Goal: Transaction & Acquisition: Purchase product/service

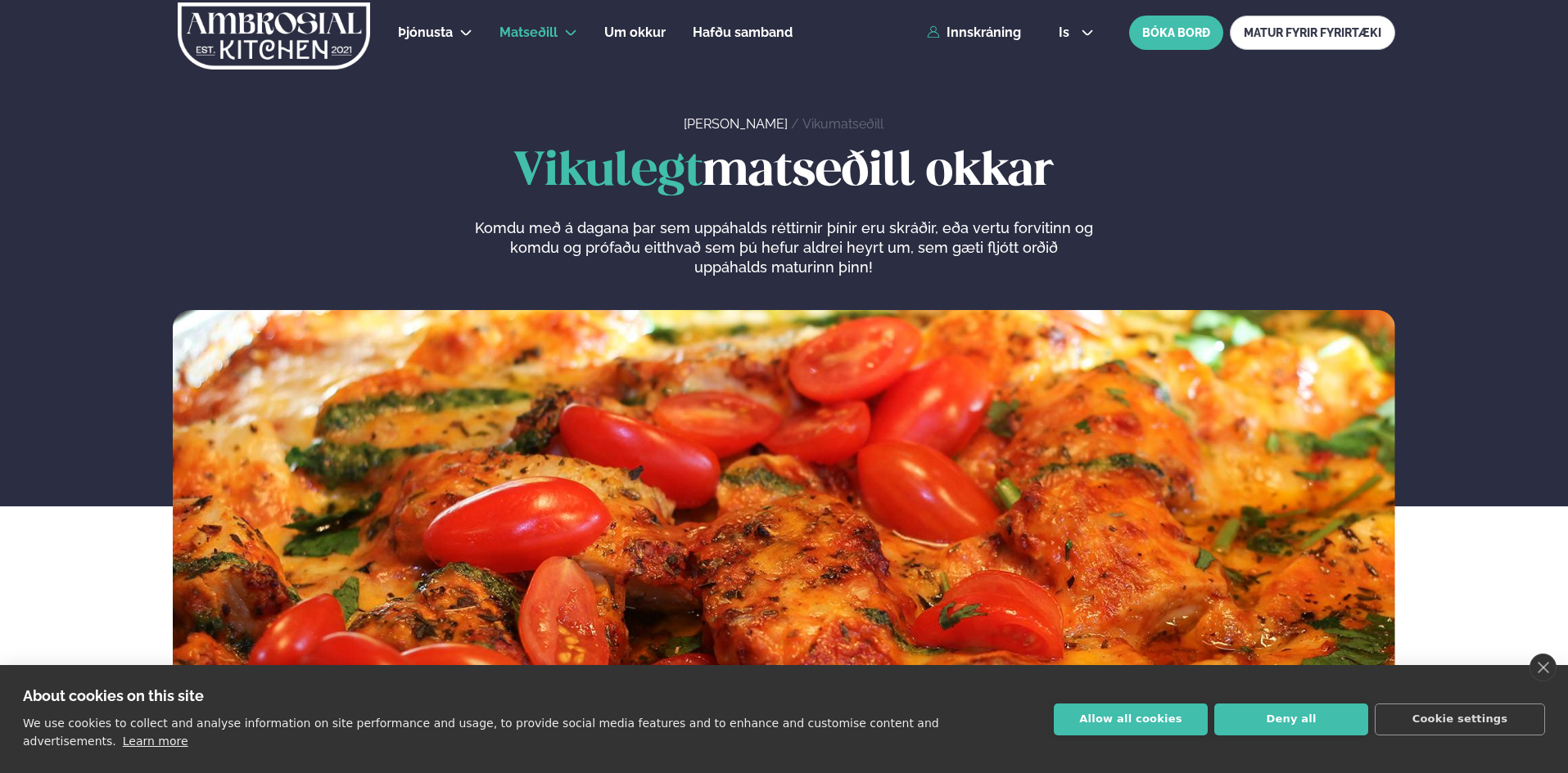
click at [993, 41] on div "Þjónusta Hádegismatur fyrir fyrirtæki Fyrirtækja veitingar Einkapartý Matseðill…" at bounding box center [784, 33] width 1321 height 65
click at [999, 27] on link "Innskráning" at bounding box center [973, 32] width 94 height 15
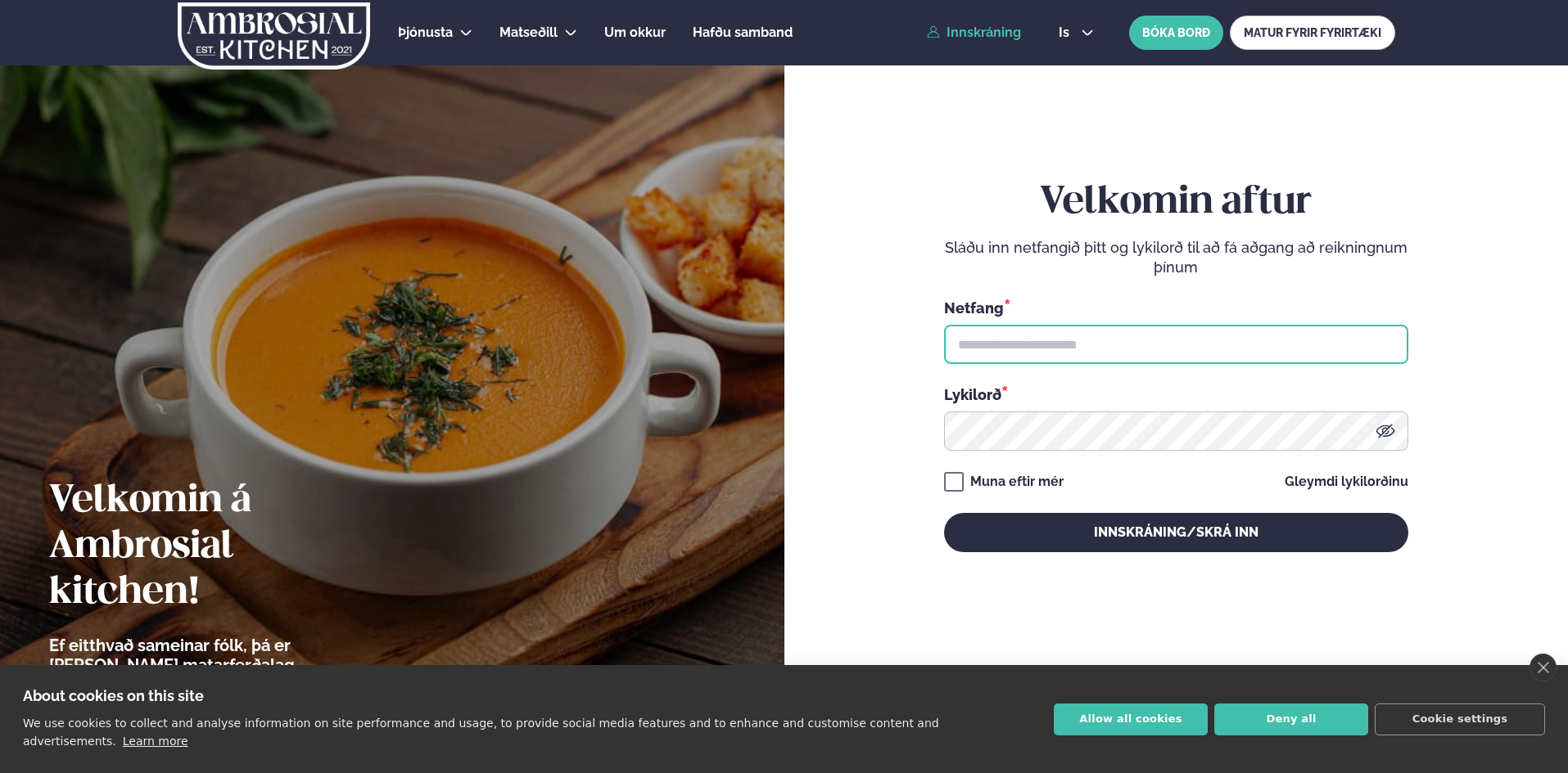
click at [1023, 343] on input "text" at bounding box center [1176, 345] width 464 height 40
click at [1358, 486] on link "Gleymdi lykilorðinu" at bounding box center [1346, 482] width 123 height 13
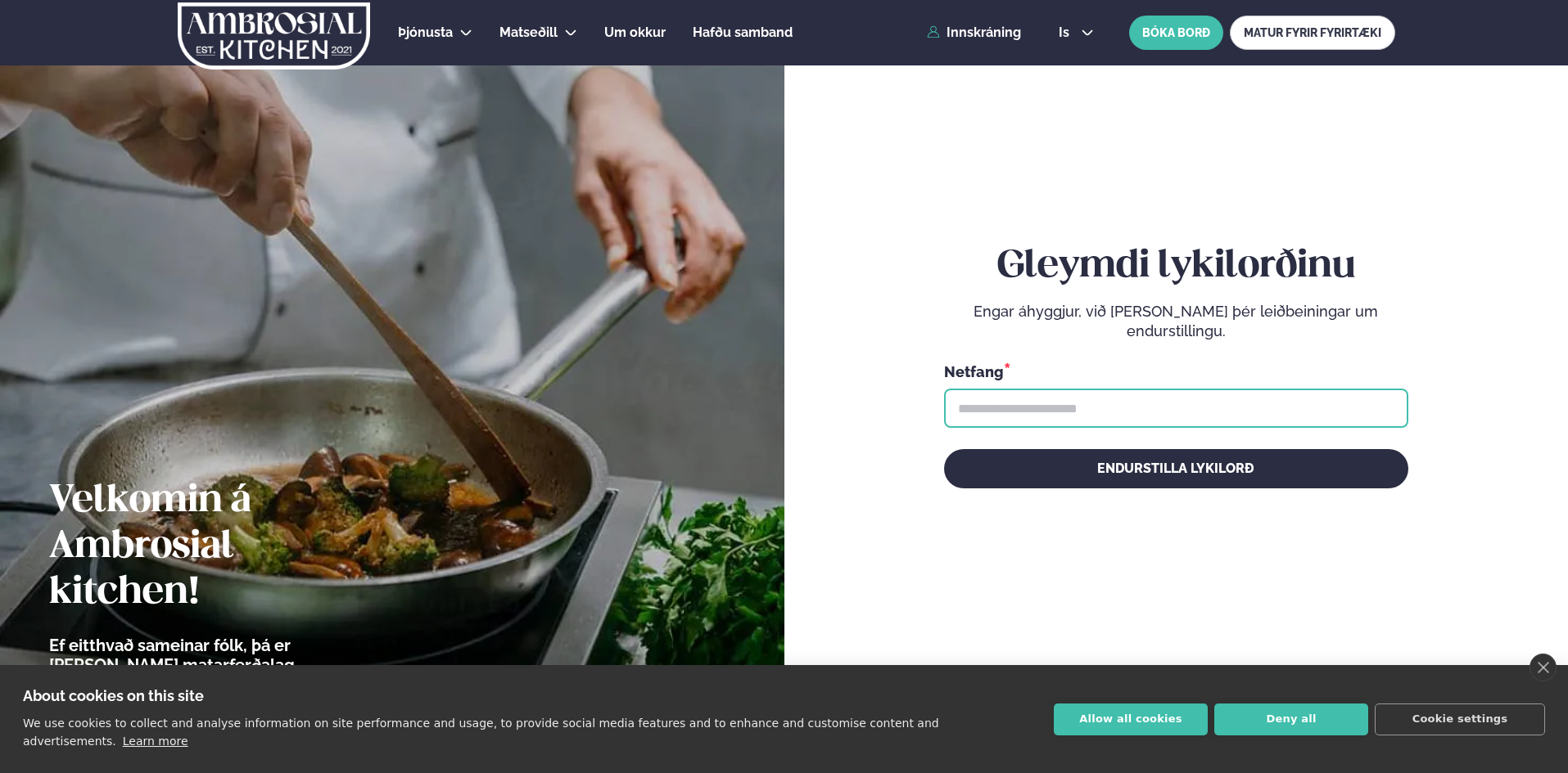
click at [1069, 415] on input "text" at bounding box center [1176, 408] width 464 height 40
type input "**********"
click at [944, 449] on button "Endurstilla lykilorð" at bounding box center [1176, 469] width 464 height 40
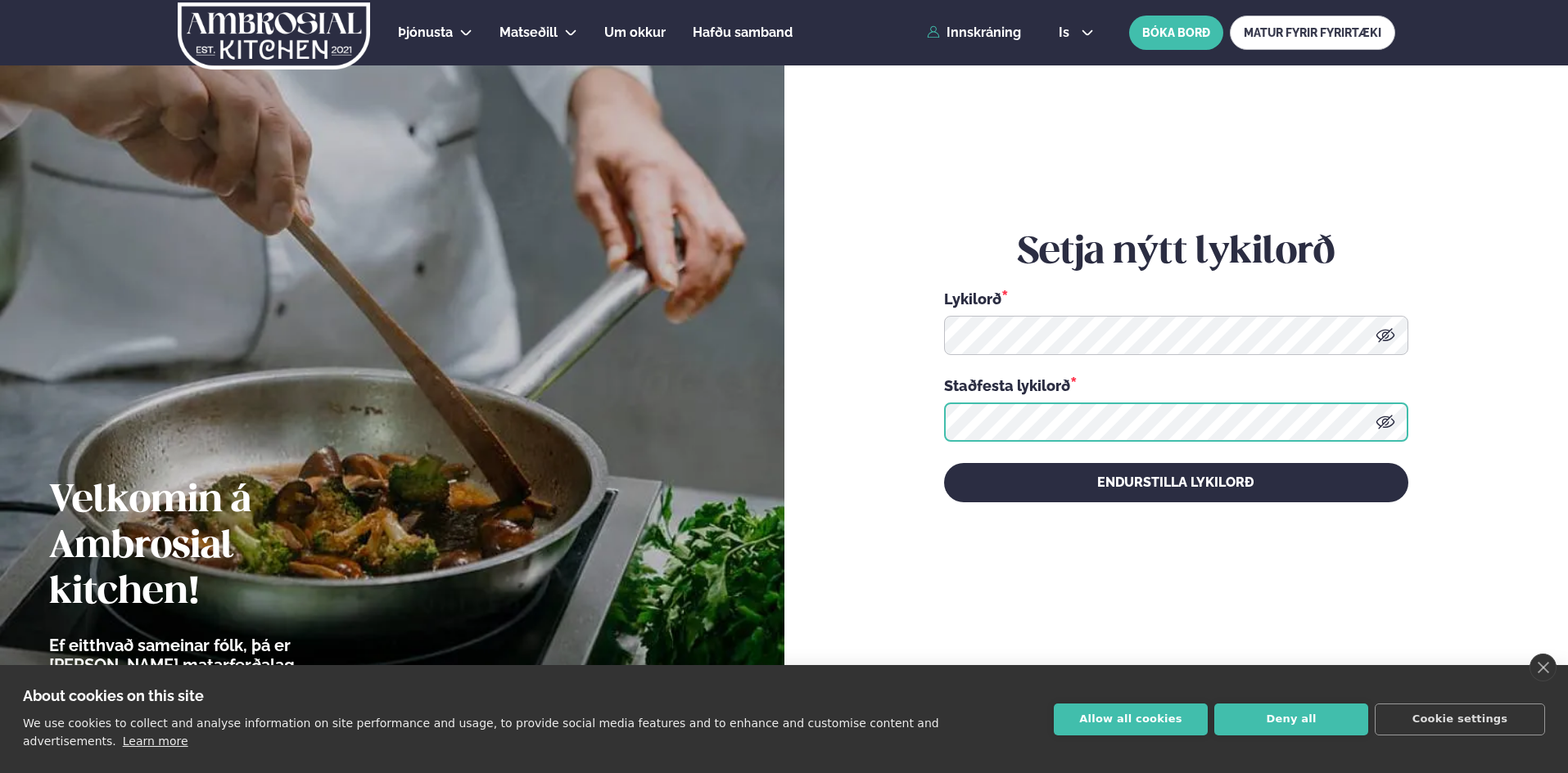
click at [944, 463] on button "Endurstilla lykilorð" at bounding box center [1176, 483] width 464 height 40
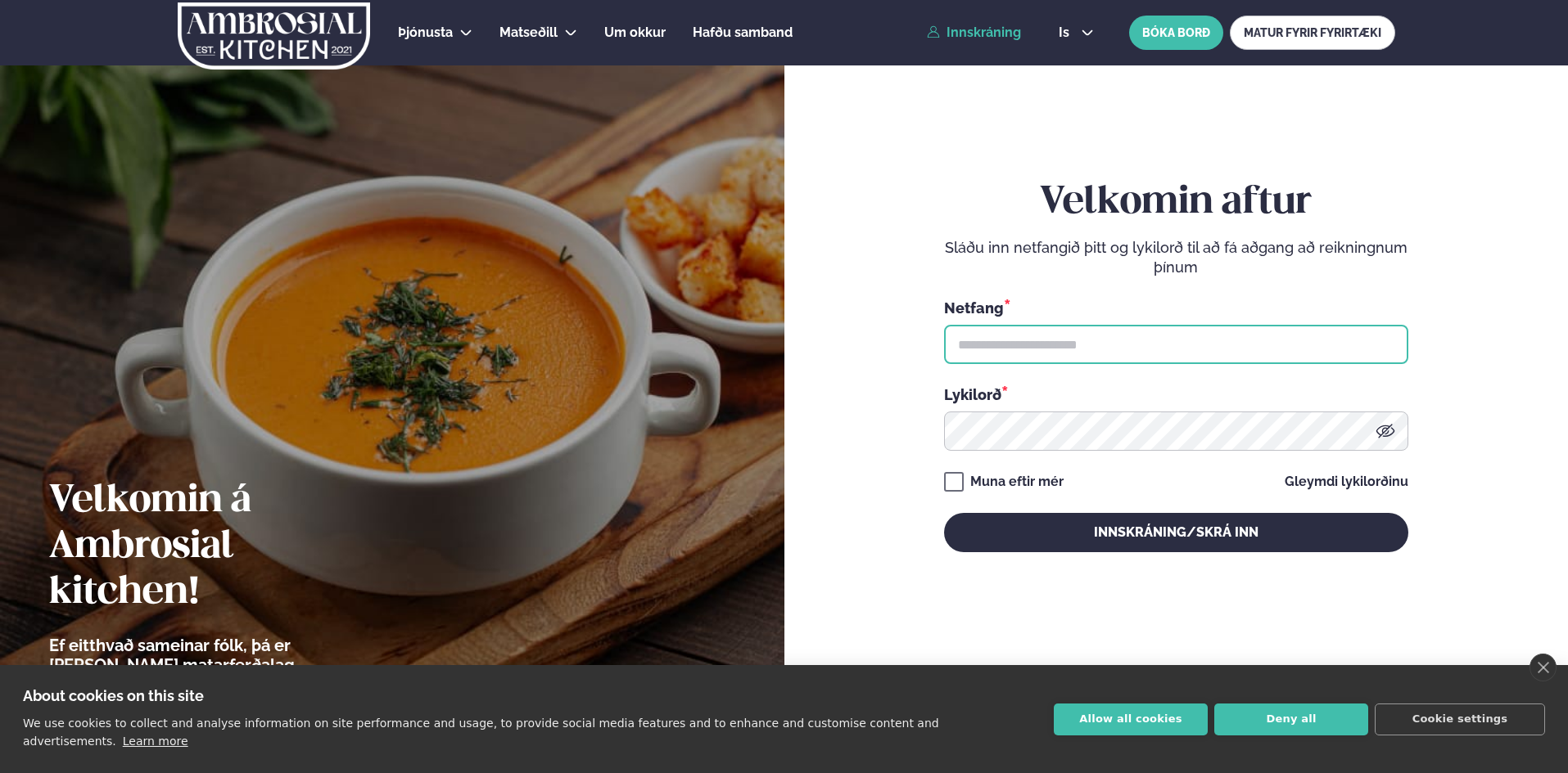
type input "**********"
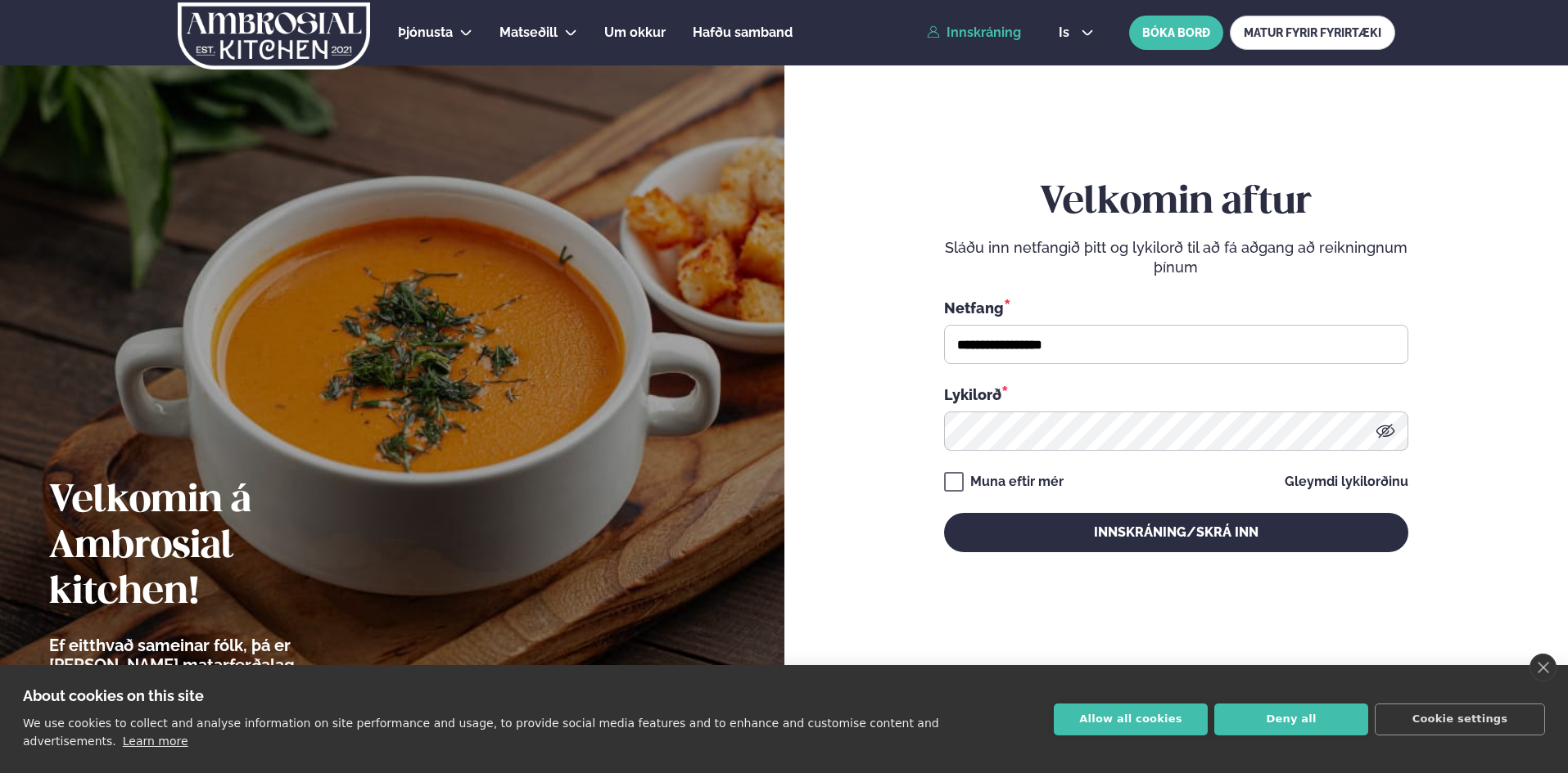
click at [997, 533] on button "Innskráning/Skrá inn" at bounding box center [1176, 533] width 464 height 40
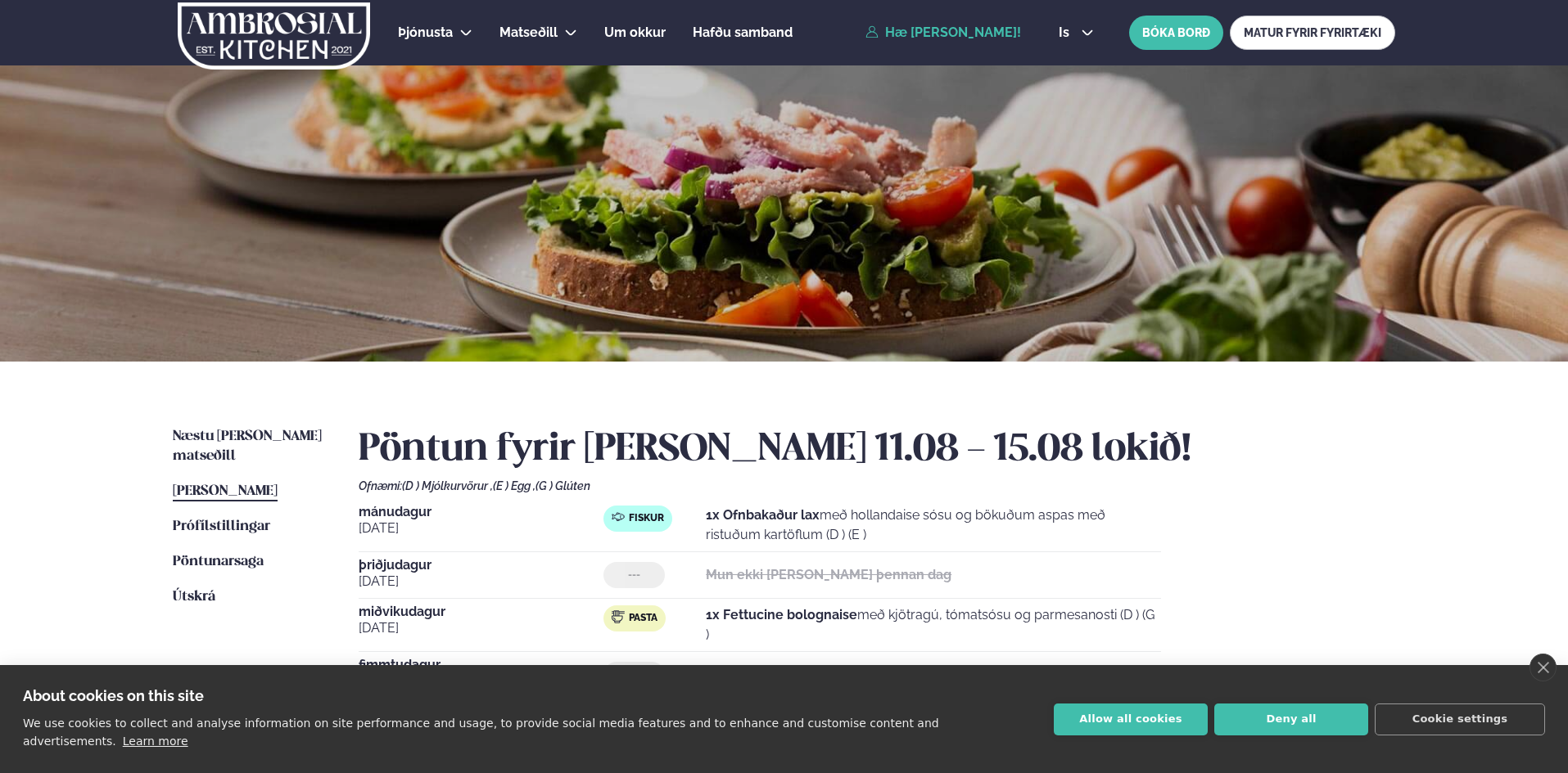
click at [272, 441] on span "Næstu [PERSON_NAME] matseðill" at bounding box center [247, 446] width 149 height 34
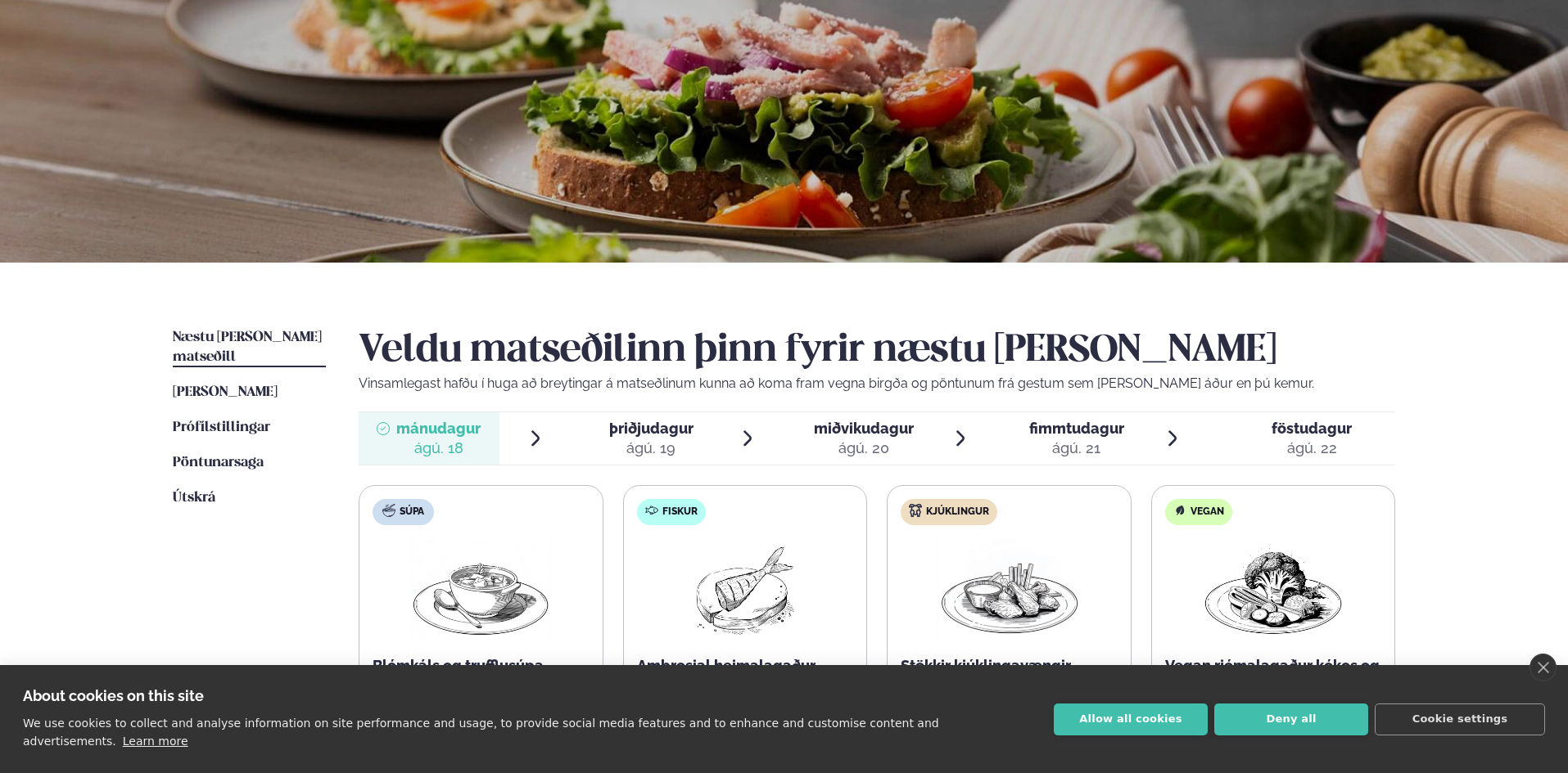
scroll to position [327, 0]
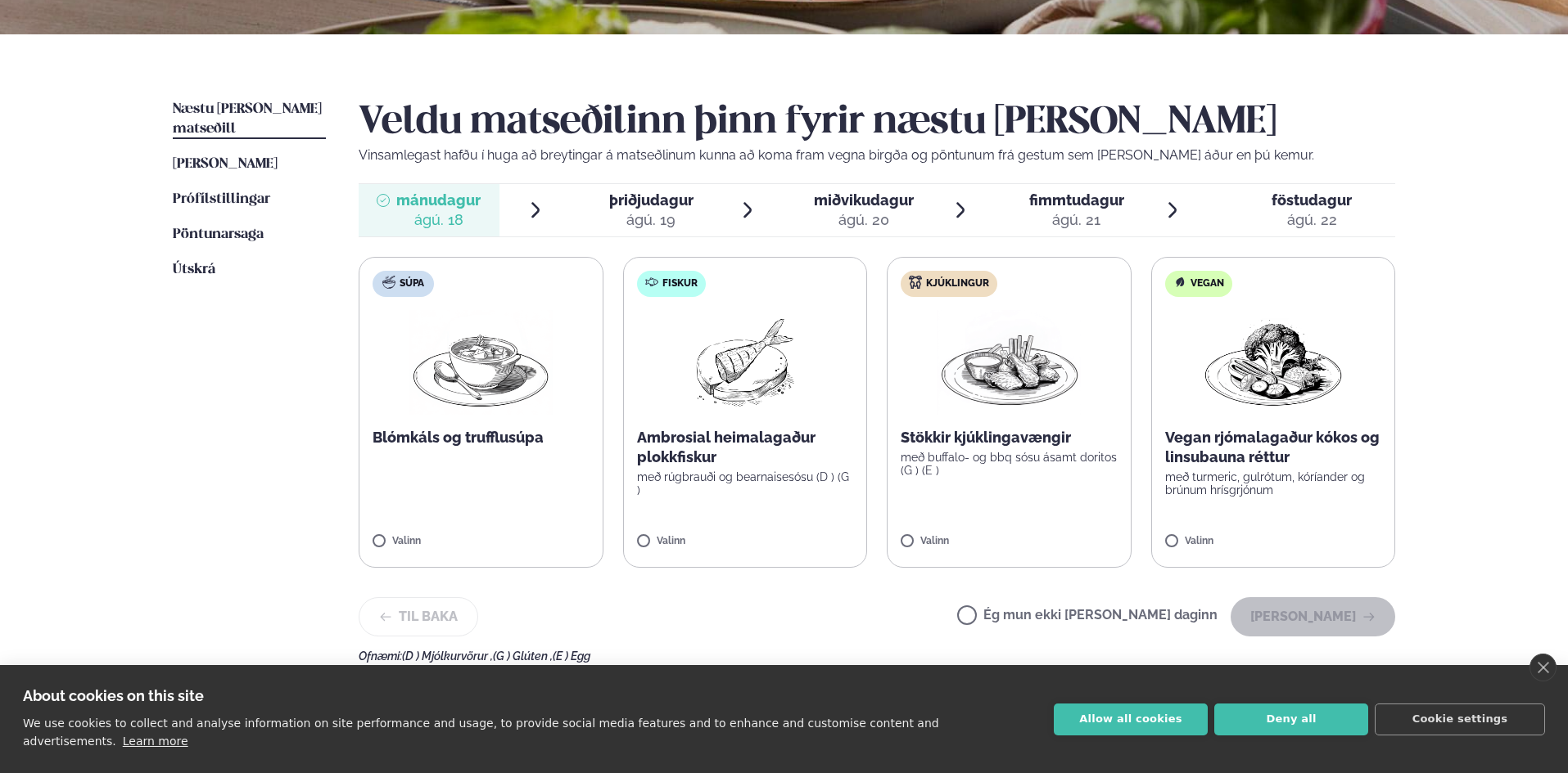
click at [1177, 701] on div "About cookies on this site We use cookies to collect and analyse information on…" at bounding box center [784, 719] width 1568 height 108
click at [1171, 736] on button "Allow all cookies" at bounding box center [1130, 720] width 154 height 32
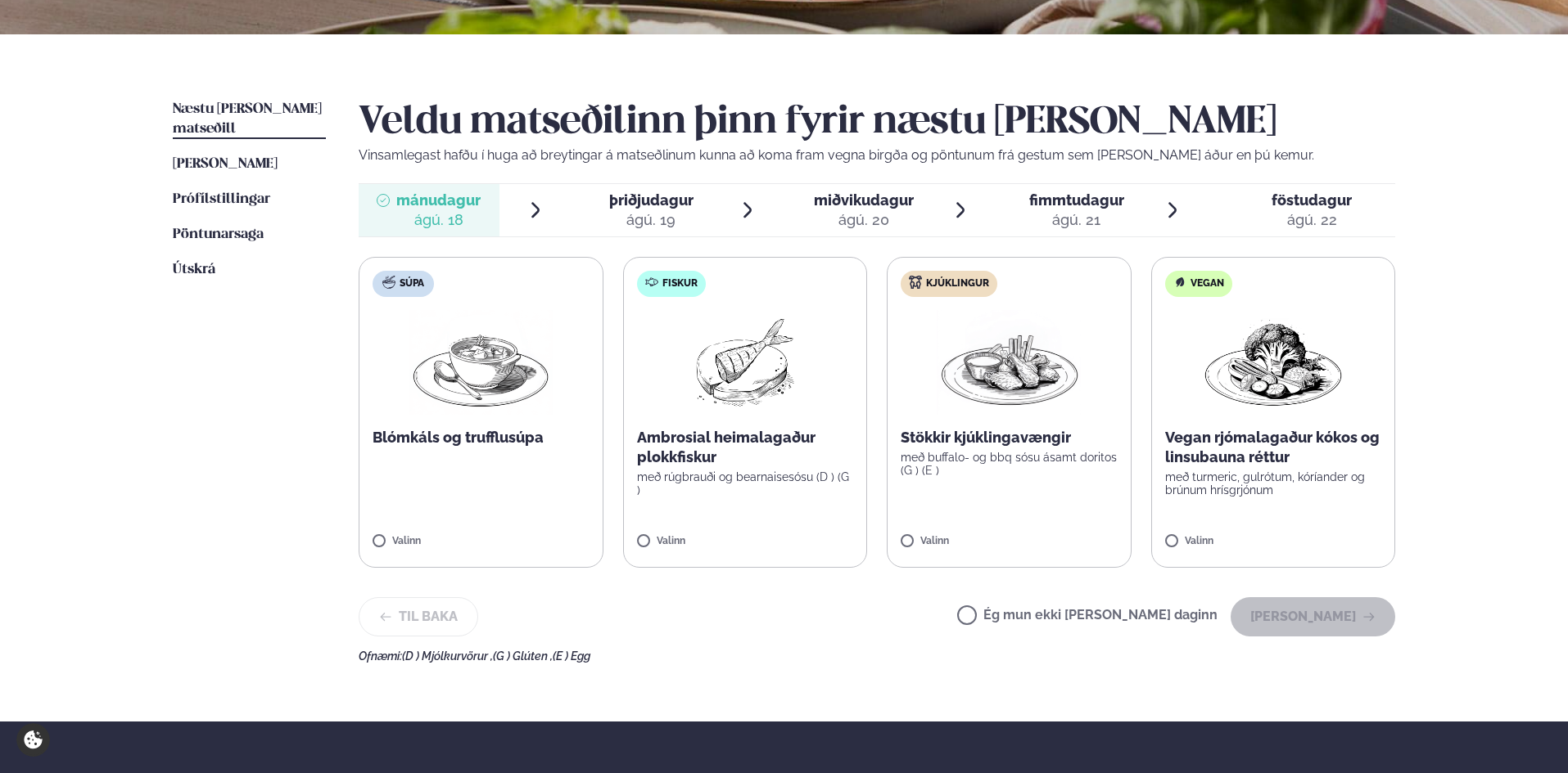
click at [468, 498] on label "Súpa Blómkáls og trufflusúpa Valinn" at bounding box center [481, 412] width 245 height 311
click at [923, 481] on label "Kjúklingur Stökkir kjúklingavængir með buffalo- og bbq sósu ásamt doritos (G ) …" at bounding box center [1009, 412] width 245 height 311
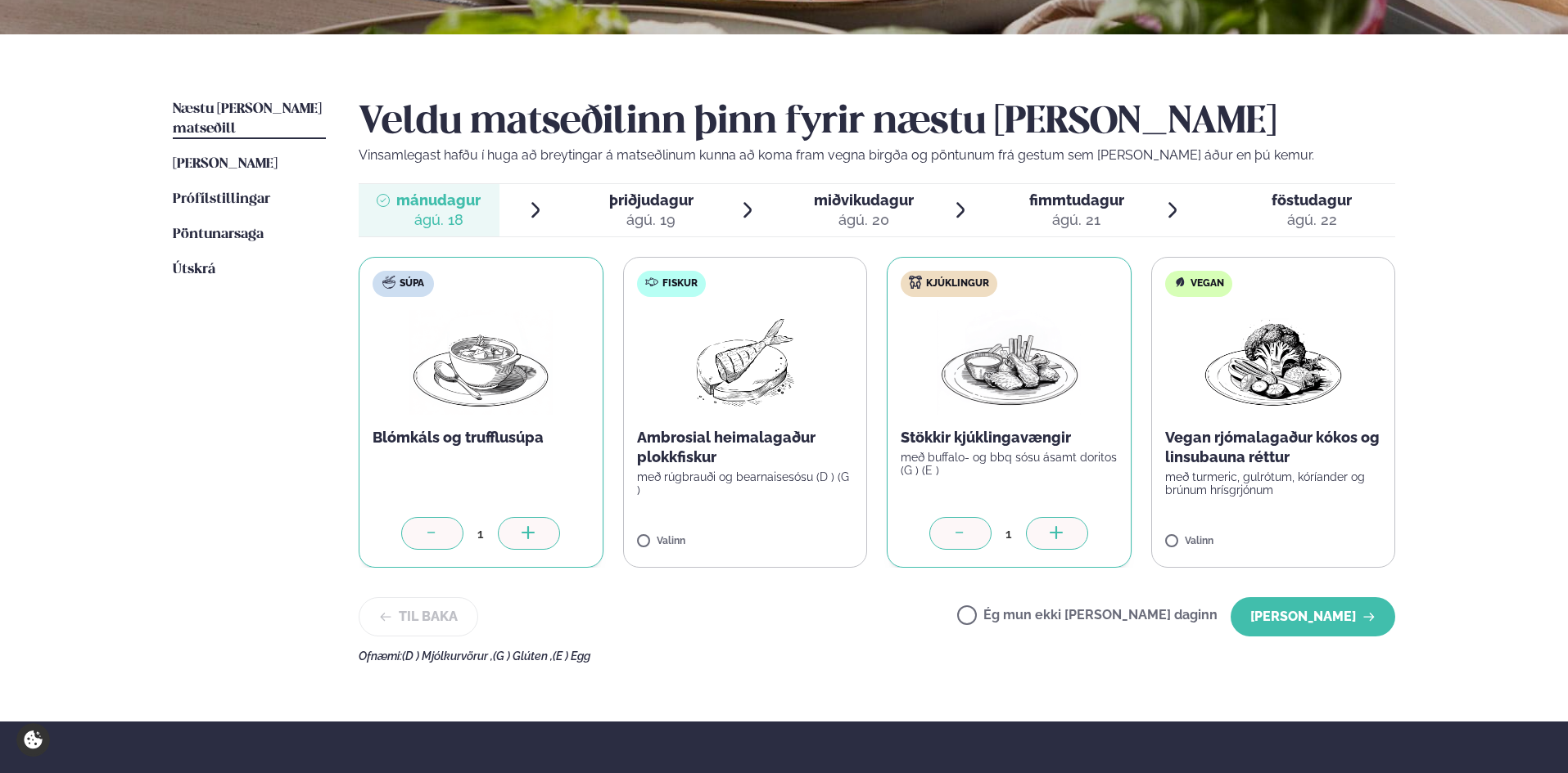
click at [442, 545] on div at bounding box center [432, 533] width 62 height 33
click at [1369, 613] on icon "button" at bounding box center [1368, 616] width 13 height 13
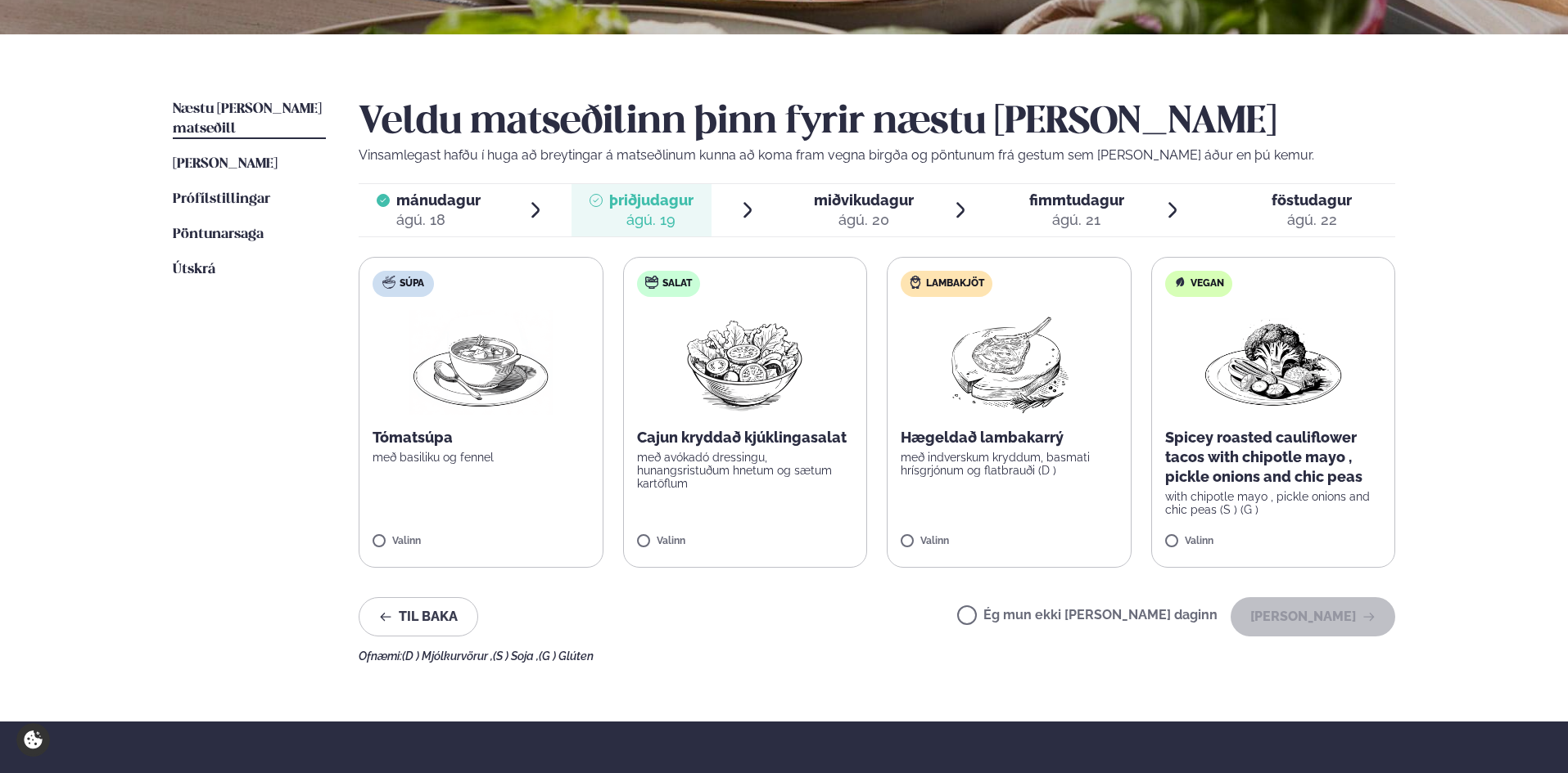
click at [1033, 617] on label "Ég mun ekki [PERSON_NAME] daginn" at bounding box center [1087, 618] width 260 height 17
click at [1322, 621] on button "[PERSON_NAME]" at bounding box center [1312, 617] width 165 height 40
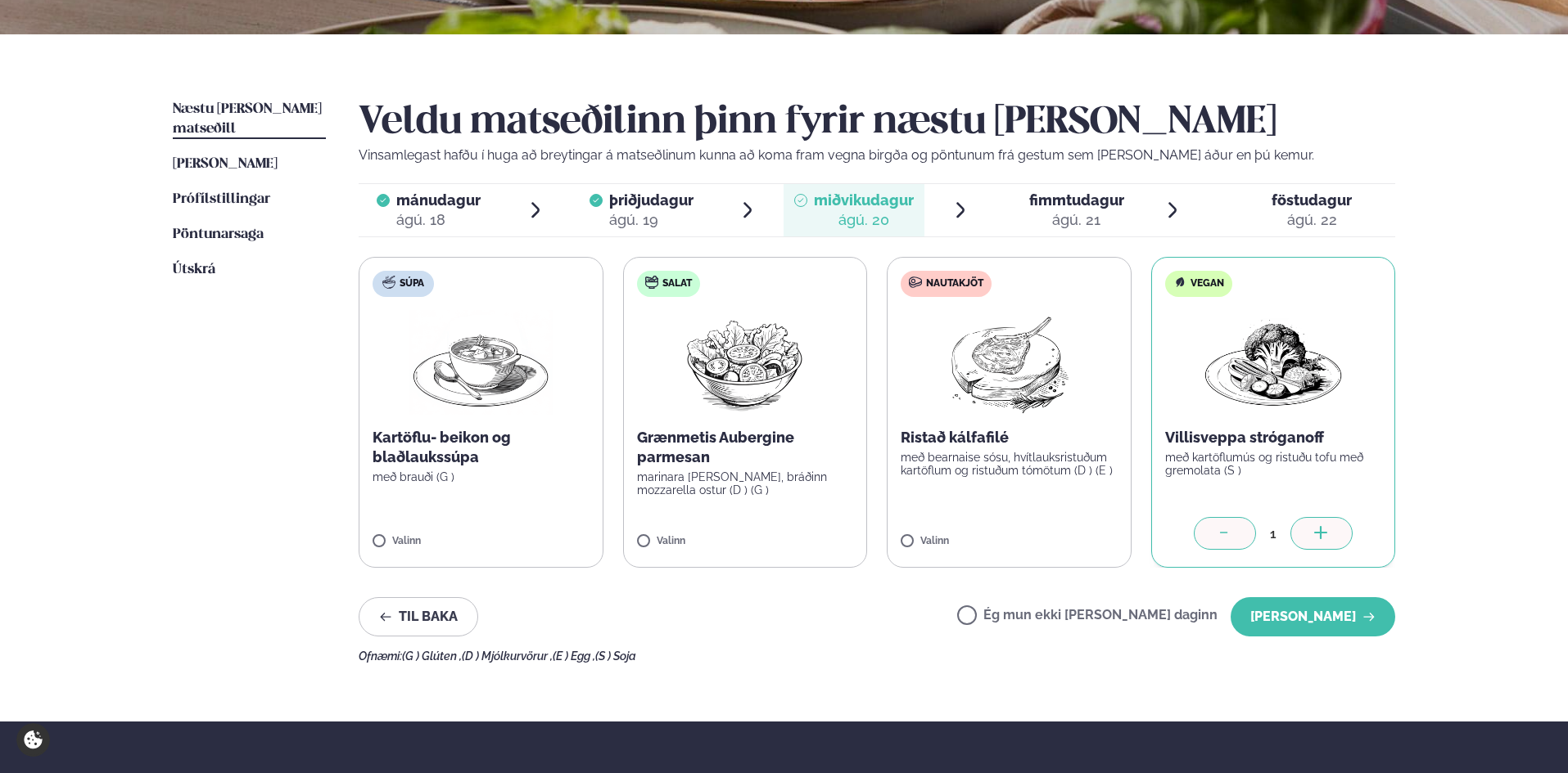
click at [1303, 624] on button "[PERSON_NAME]" at bounding box center [1312, 617] width 165 height 40
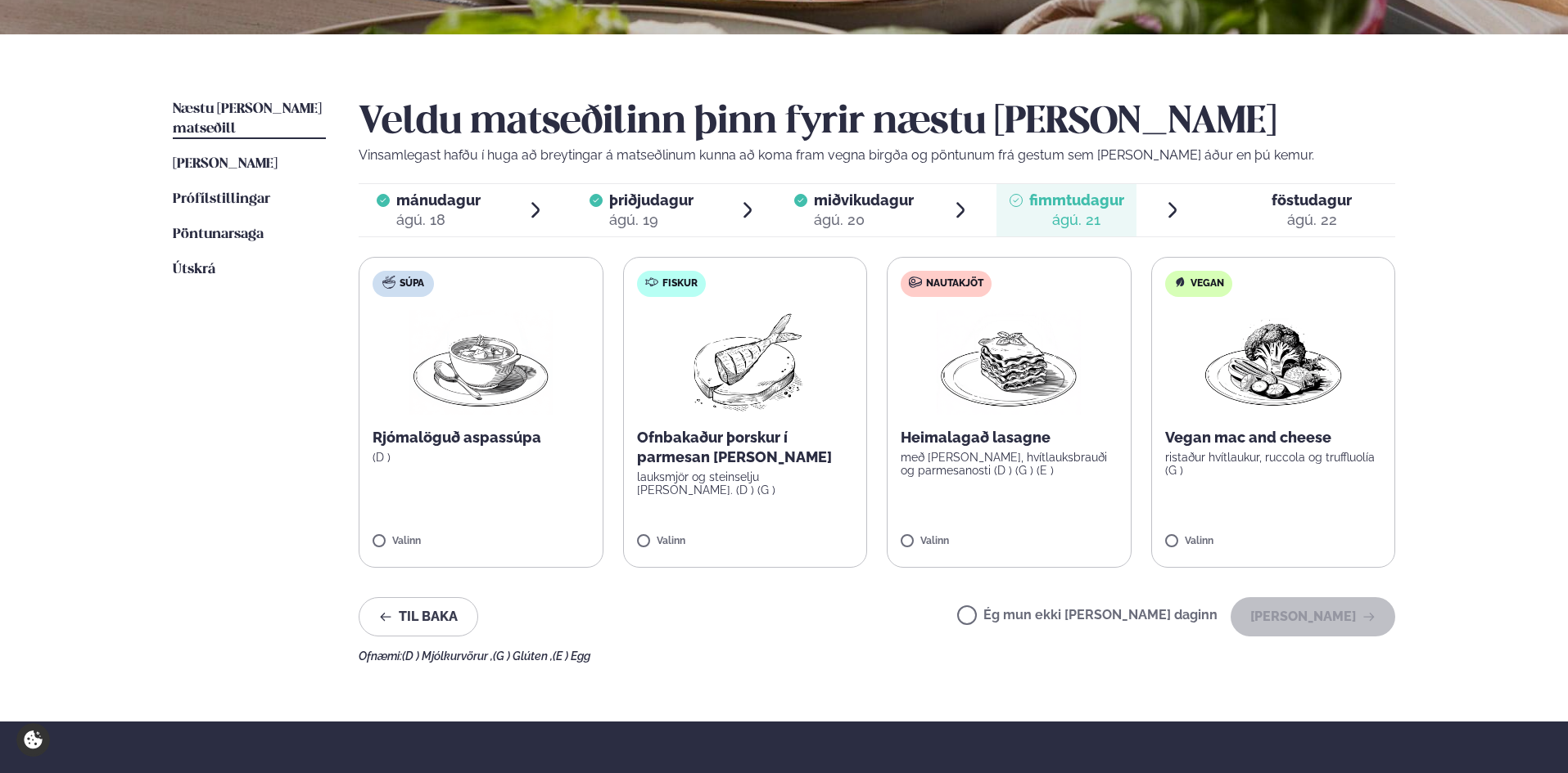
click at [213, 157] on span "[PERSON_NAME]" at bounding box center [225, 164] width 105 height 14
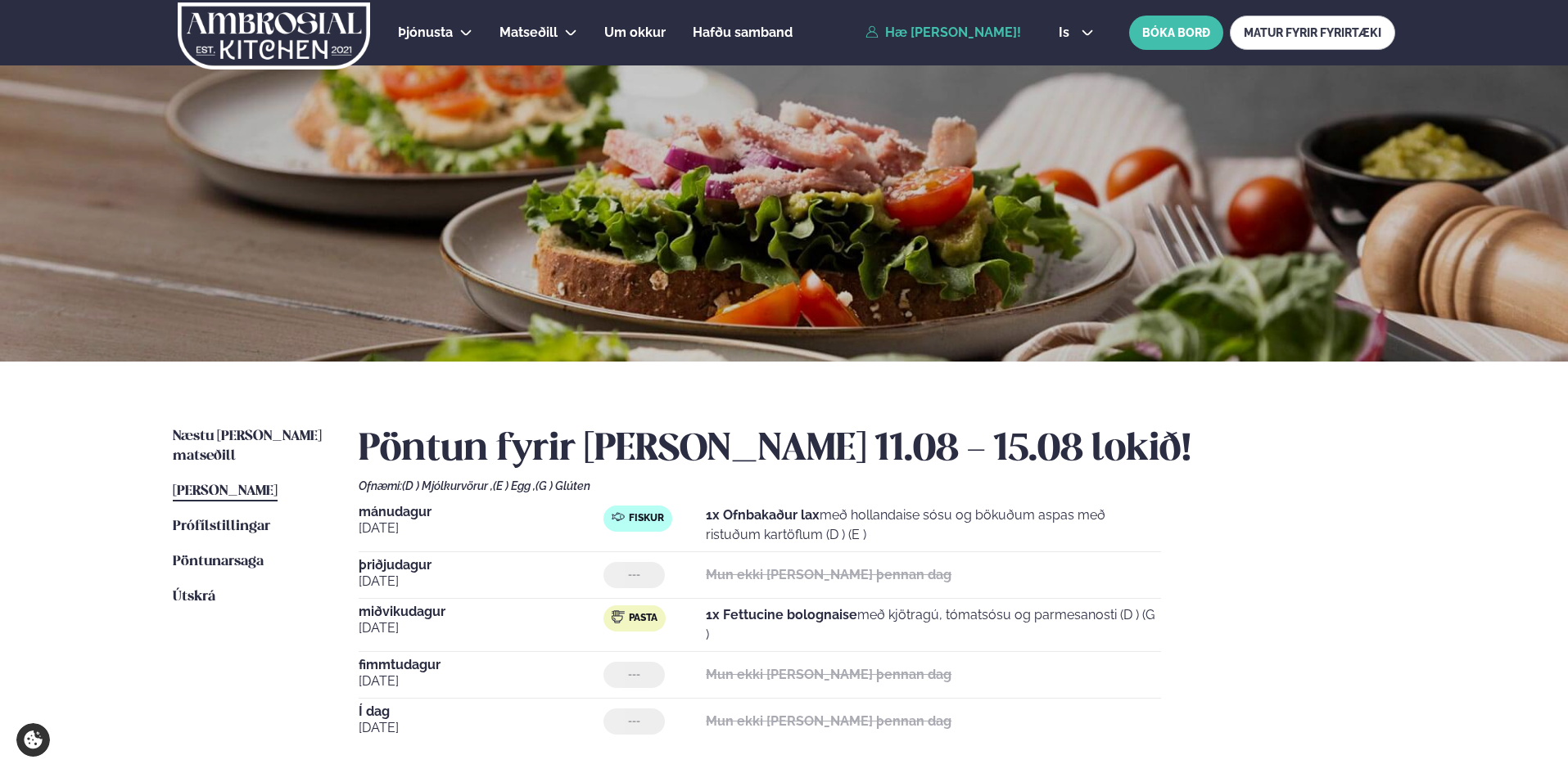
click at [223, 428] on link "Næstu [PERSON_NAME] matseðill Næsta vika" at bounding box center [249, 447] width 153 height 40
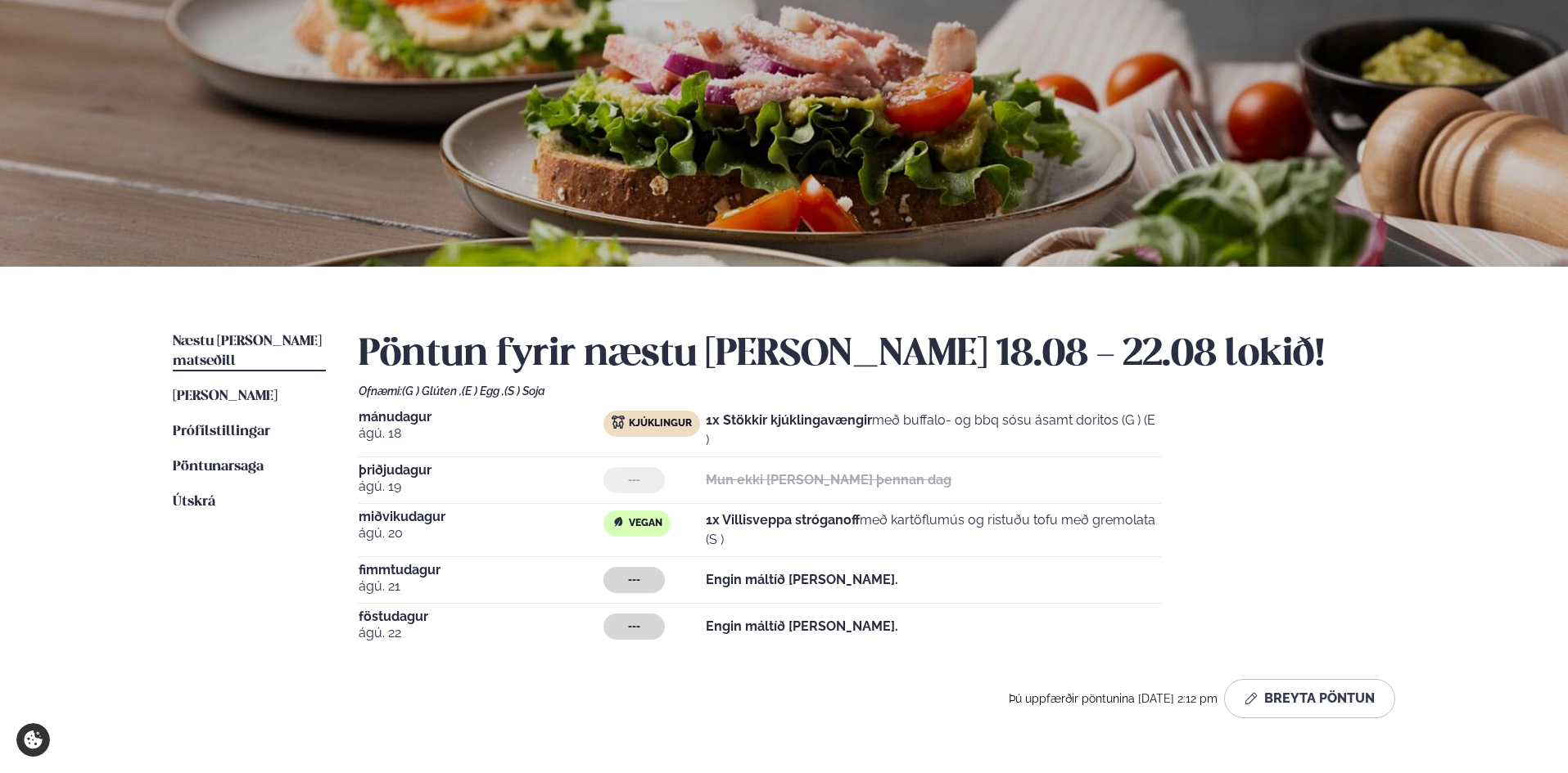
scroll to position [409, 0]
